Goal: Transaction & Acquisition: Purchase product/service

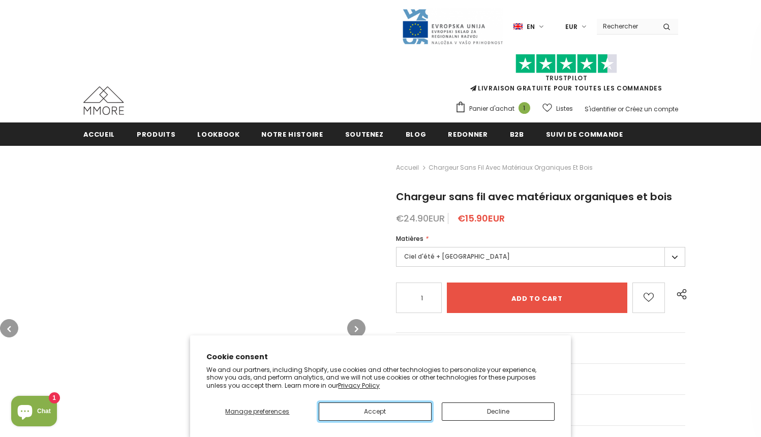
click at [375, 411] on button "Accept" at bounding box center [375, 412] width 113 height 18
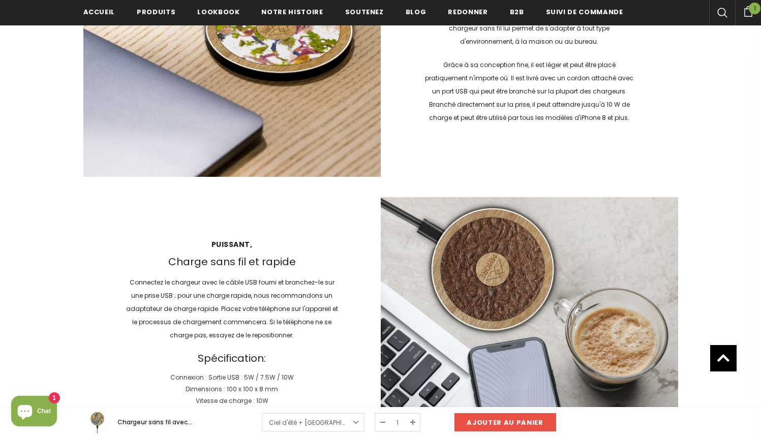
scroll to position [1311, 0]
